Goal: Information Seeking & Learning: Learn about a topic

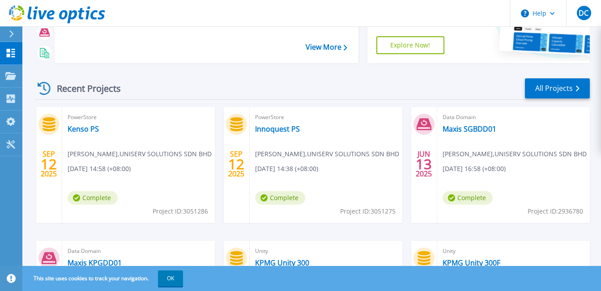
scroll to position [90, 0]
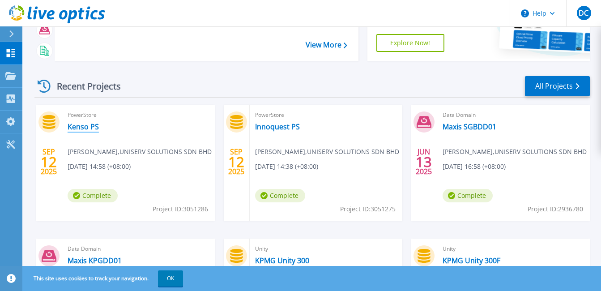
click at [83, 127] on link "Kenso PS" at bounding box center [83, 126] width 31 height 9
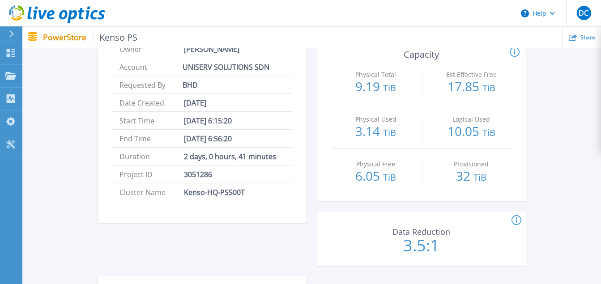
scroll to position [111, 0]
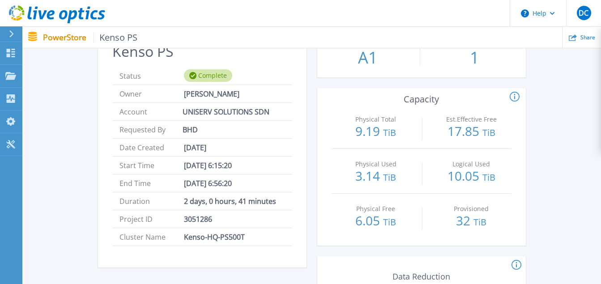
click at [517, 96] on icon at bounding box center [515, 97] width 10 height 11
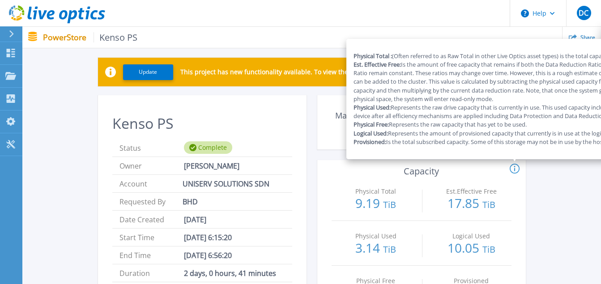
scroll to position [22, 0]
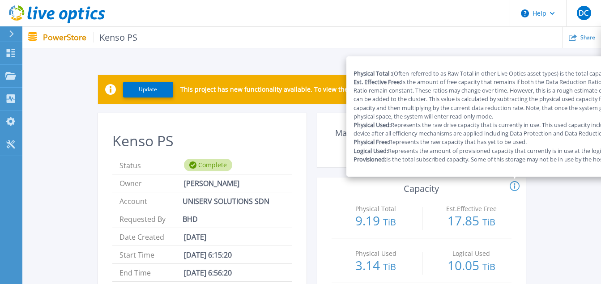
click at [517, 183] on circle at bounding box center [514, 186] width 9 height 9
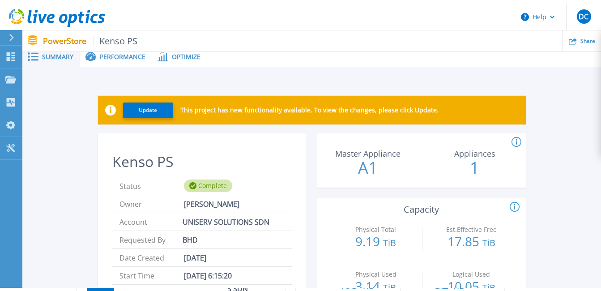
scroll to position [0, 0]
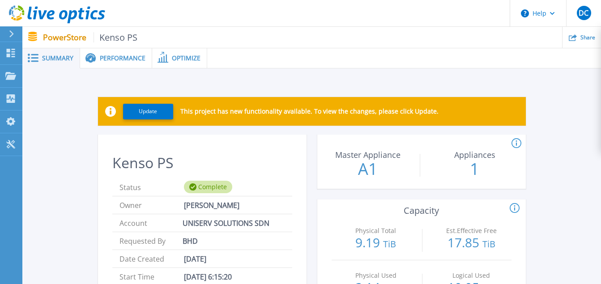
click at [115, 60] on span "Performance" at bounding box center [123, 58] width 46 height 6
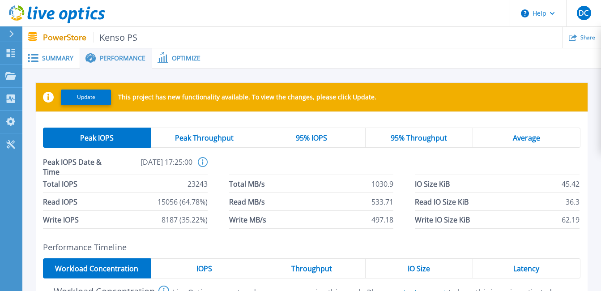
click at [176, 59] on span "Optimize" at bounding box center [186, 58] width 29 height 6
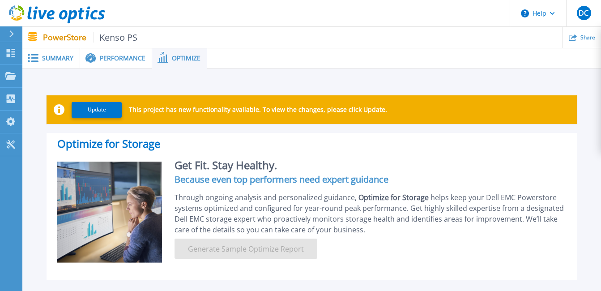
click at [114, 61] on span "Performance" at bounding box center [123, 58] width 46 height 6
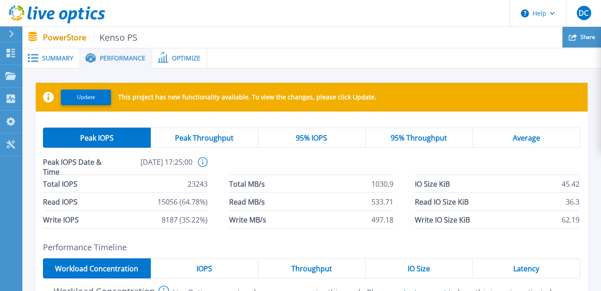
click at [578, 41] on div "Share" at bounding box center [582, 37] width 39 height 21
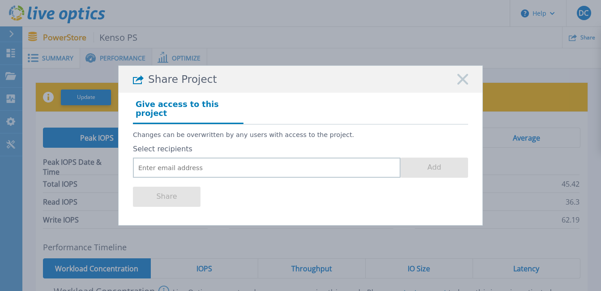
click at [465, 81] on rect at bounding box center [463, 79] width 12 height 12
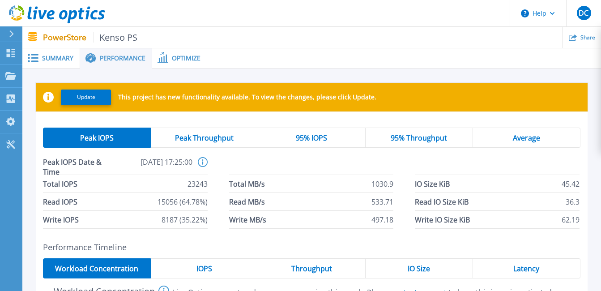
click at [519, 130] on div "Average" at bounding box center [526, 138] width 107 height 20
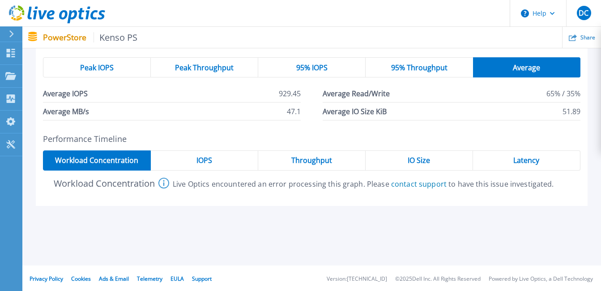
scroll to position [72, 0]
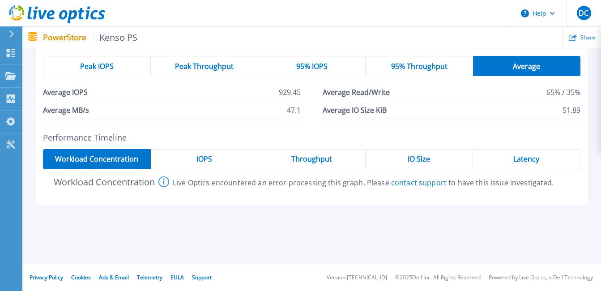
drag, startPoint x: 514, startPoint y: 157, endPoint x: 500, endPoint y: 157, distance: 14.3
click at [516, 155] on span "Latency" at bounding box center [527, 158] width 26 height 7
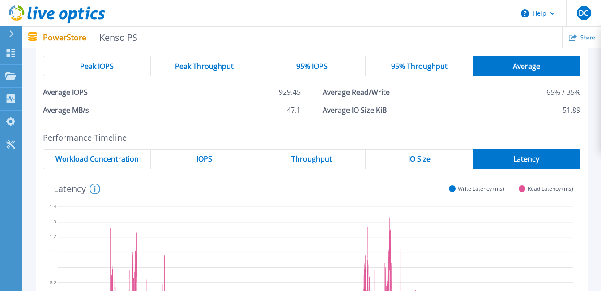
drag, startPoint x: 393, startPoint y: 158, endPoint x: 354, endPoint y: 168, distance: 40.0
click at [392, 158] on div "IO Size" at bounding box center [419, 159] width 107 height 20
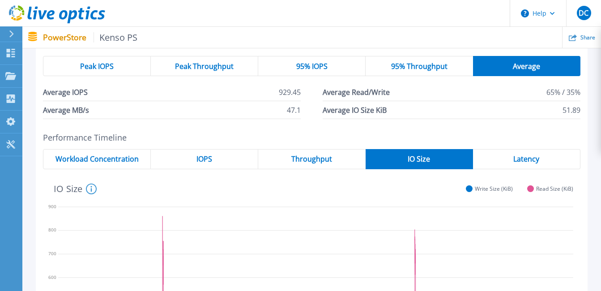
drag, startPoint x: 295, startPoint y: 164, endPoint x: 256, endPoint y: 168, distance: 38.7
click at [295, 163] on div "Throughput" at bounding box center [311, 159] width 107 height 20
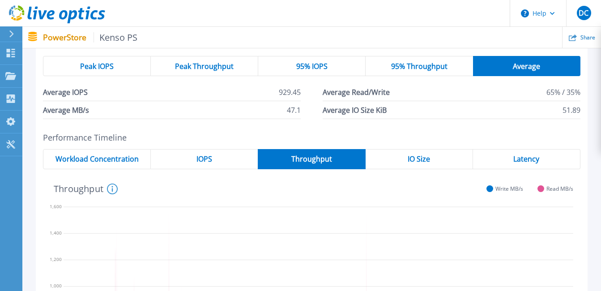
click at [214, 159] on div "IOPS" at bounding box center [204, 159] width 107 height 20
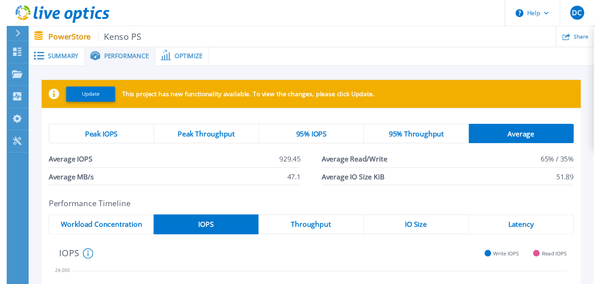
scroll to position [0, 0]
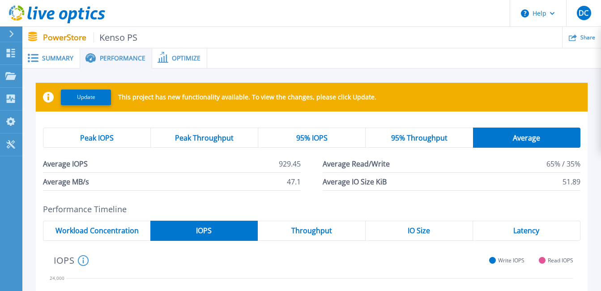
click at [409, 134] on span "95% Throughput" at bounding box center [419, 137] width 56 height 7
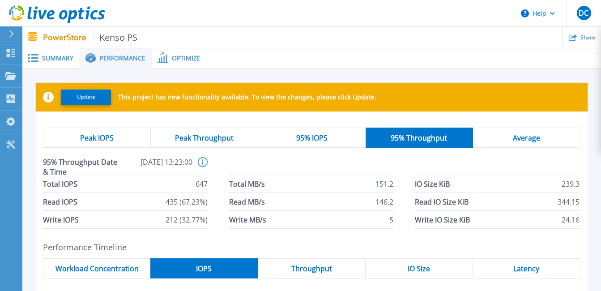
click at [331, 132] on div "95% IOPS" at bounding box center [311, 138] width 107 height 20
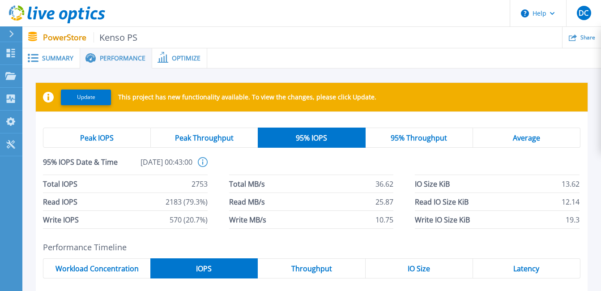
click at [216, 133] on div "Peak Throughput" at bounding box center [204, 138] width 107 height 20
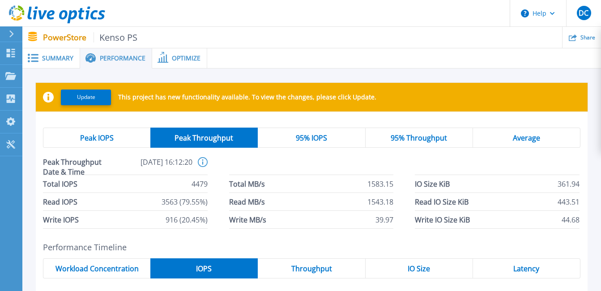
click at [105, 132] on div "Peak IOPS" at bounding box center [96, 138] width 107 height 20
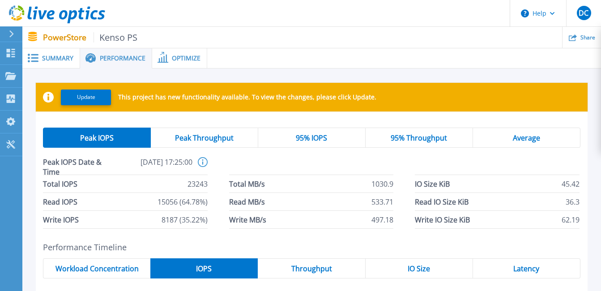
click at [175, 57] on span "Optimize" at bounding box center [186, 58] width 29 height 6
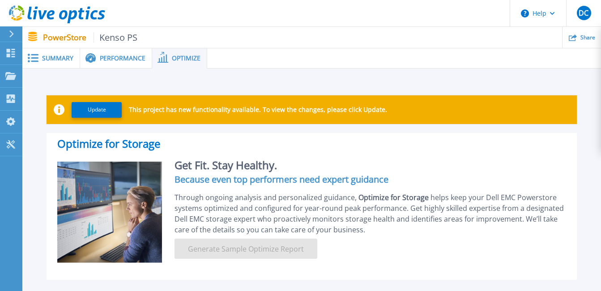
click at [118, 58] on span "Performance" at bounding box center [123, 58] width 46 height 6
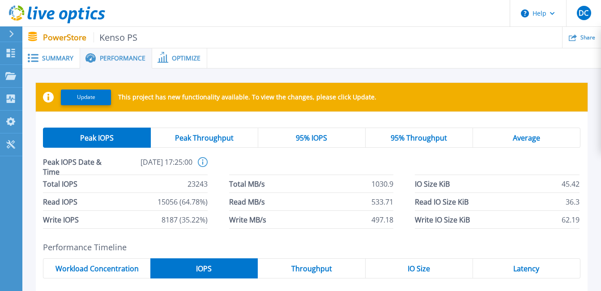
click at [52, 58] on span "Summary" at bounding box center [57, 58] width 31 height 6
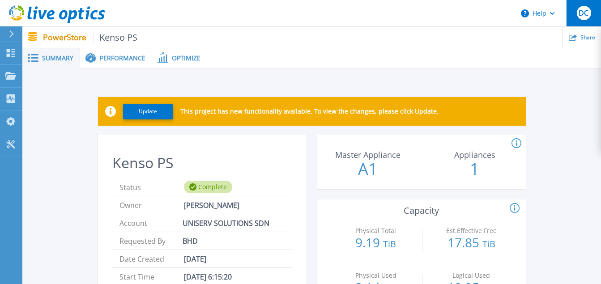
click at [577, 16] on div "DC" at bounding box center [584, 13] width 14 height 14
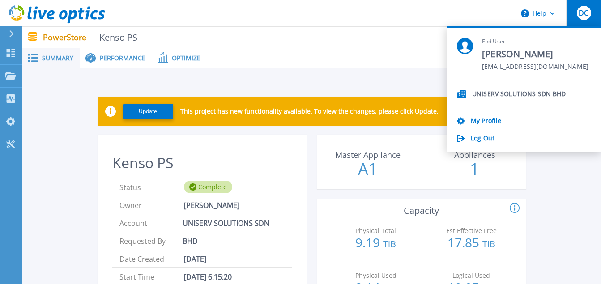
click at [579, 15] on span "DC" at bounding box center [584, 12] width 10 height 7
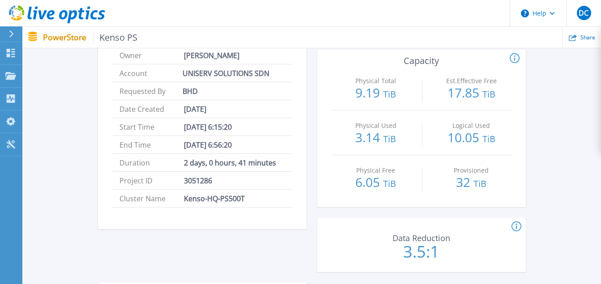
scroll to position [179, 0]
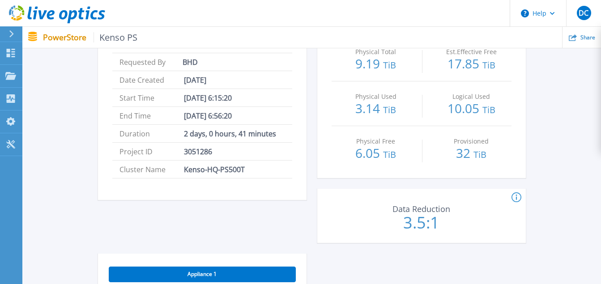
click at [579, 174] on div "Update This project has new functionality available. To view the changes, pleas…" at bounding box center [312, 220] width 552 height 633
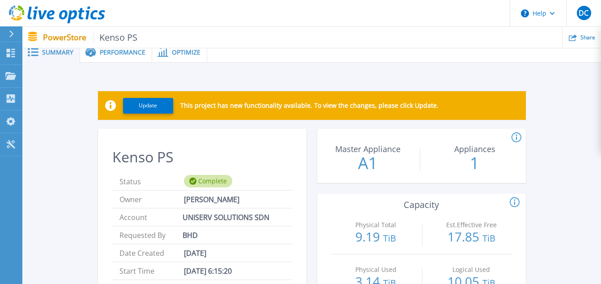
scroll to position [0, 0]
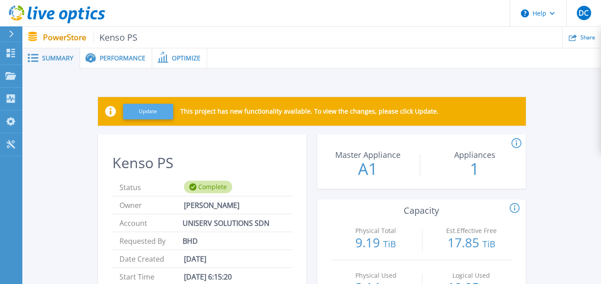
click at [150, 114] on button "Update" at bounding box center [148, 112] width 50 height 16
